Goal: Find specific page/section: Find specific page/section

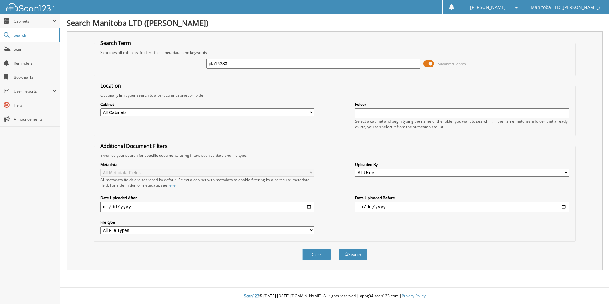
drag, startPoint x: 214, startPoint y: 59, endPoint x: 194, endPoint y: 63, distance: 20.5
click at [185, 60] on div "pfa16383 Advanced Search" at bounding box center [334, 63] width 475 height 17
drag, startPoint x: 236, startPoint y: 65, endPoint x: 209, endPoint y: 65, distance: 27.1
click at [204, 63] on div "pfa16383 Advanced Search" at bounding box center [334, 63] width 475 height 17
type input "PFA16383"
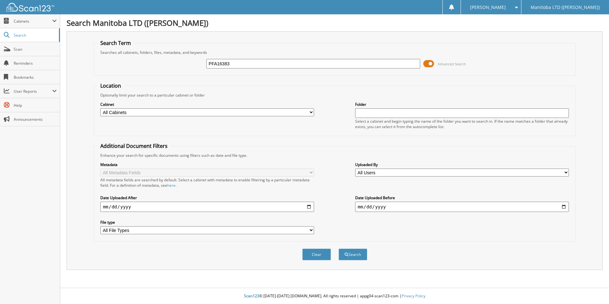
click at [338, 248] on button "Search" at bounding box center [352, 254] width 29 height 12
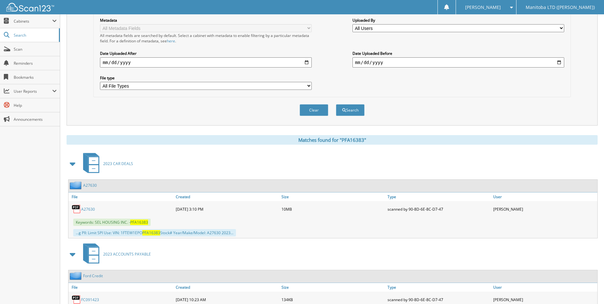
scroll to position [159, 0]
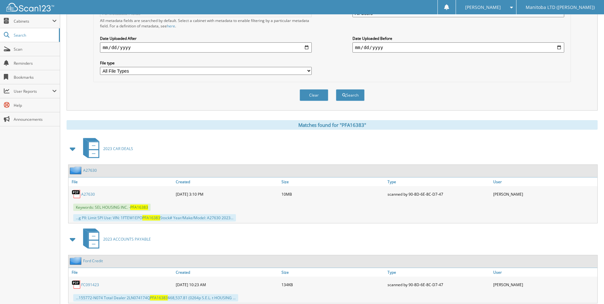
click at [87, 194] on link "A27630" at bounding box center [88, 193] width 14 height 5
